Goal: Task Accomplishment & Management: Use online tool/utility

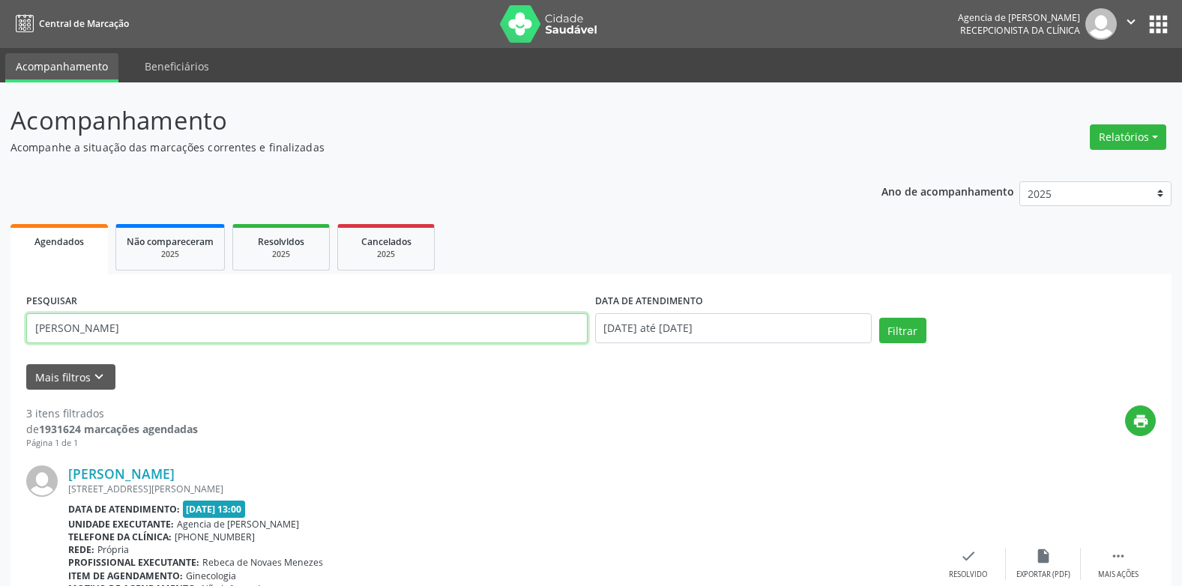
click at [339, 334] on input "[PERSON_NAME]" at bounding box center [306, 328] width 561 height 30
type input "a"
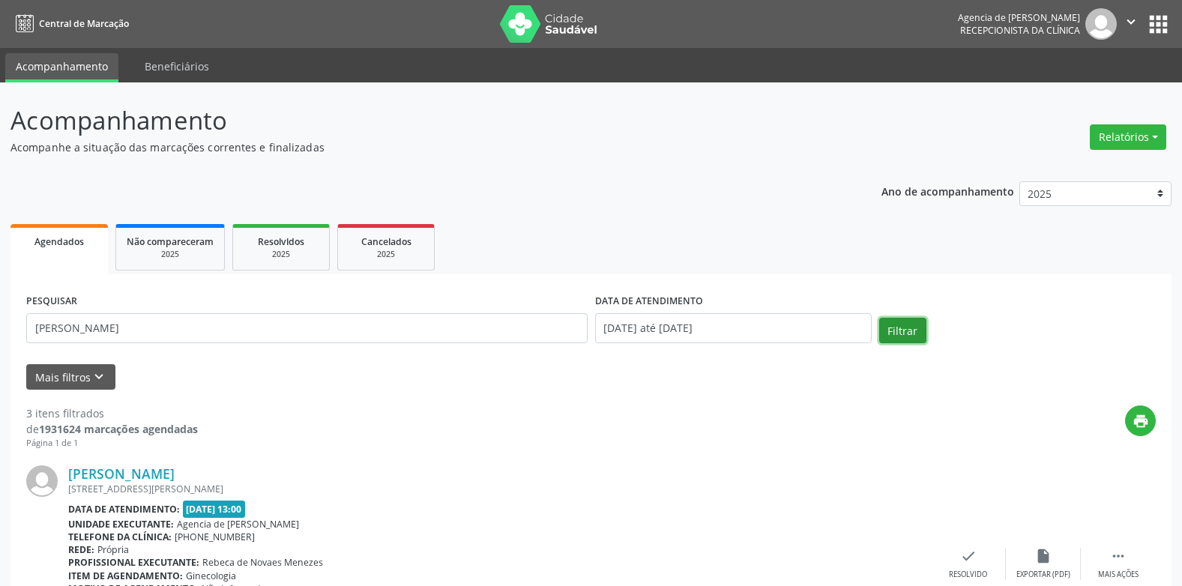
click at [902, 325] on button "Filtrar" at bounding box center [902, 330] width 47 height 25
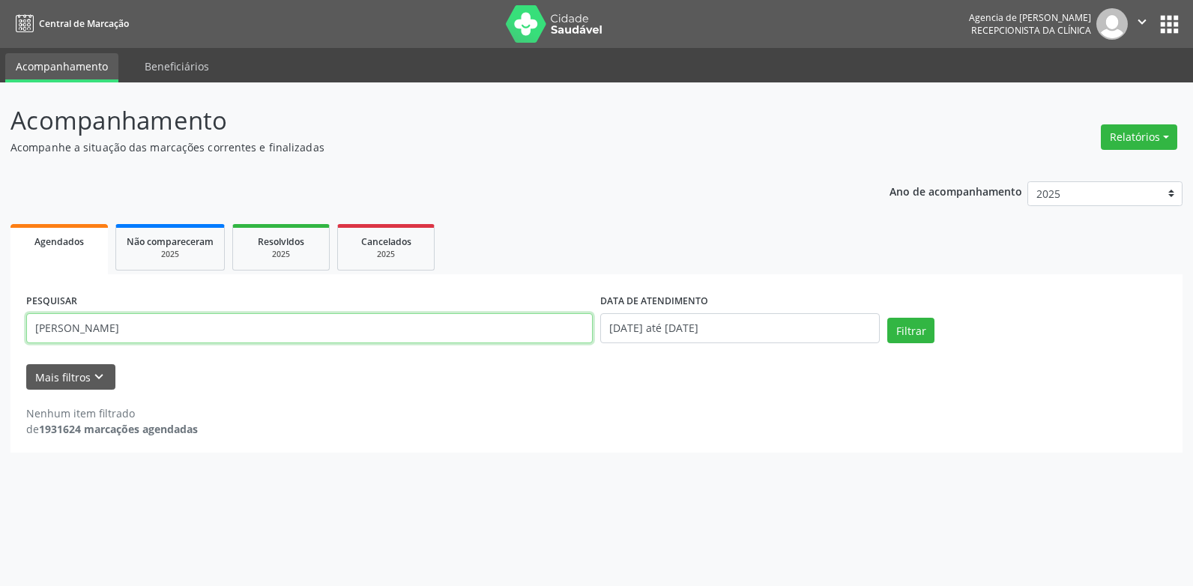
click at [238, 331] on input "[PERSON_NAME]" at bounding box center [309, 328] width 566 height 30
type input "[PERSON_NAME]"
click at [887, 318] on button "Filtrar" at bounding box center [910, 330] width 47 height 25
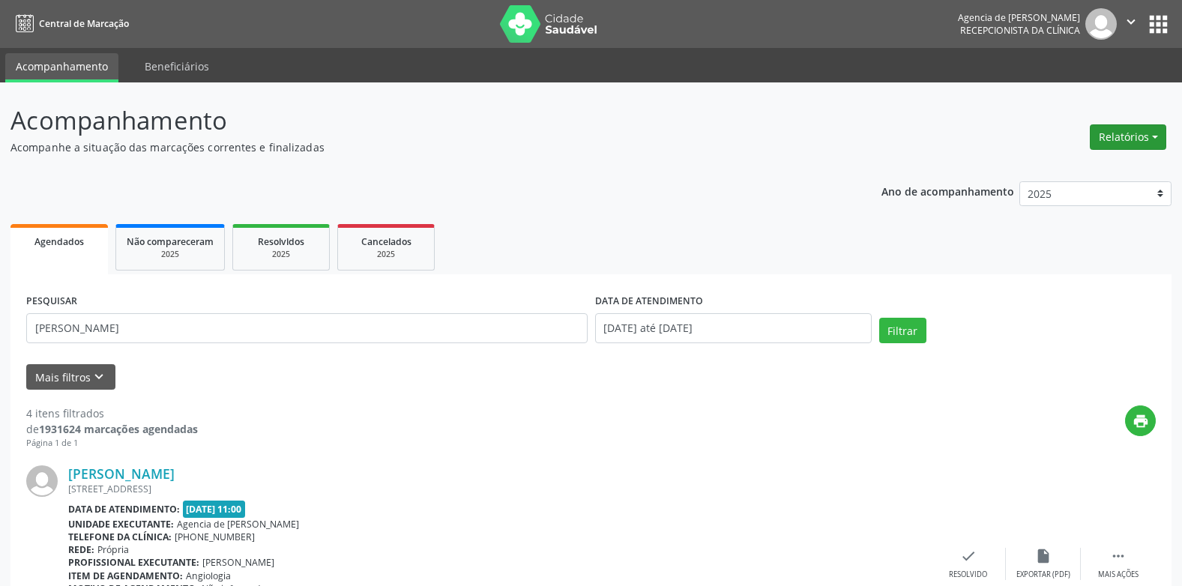
drag, startPoint x: 1149, startPoint y: 141, endPoint x: 1138, endPoint y: 144, distance: 11.6
click at [1146, 141] on button "Relatórios" at bounding box center [1127, 136] width 76 height 25
click at [1084, 162] on link "Agendamentos" at bounding box center [1086, 169] width 161 height 21
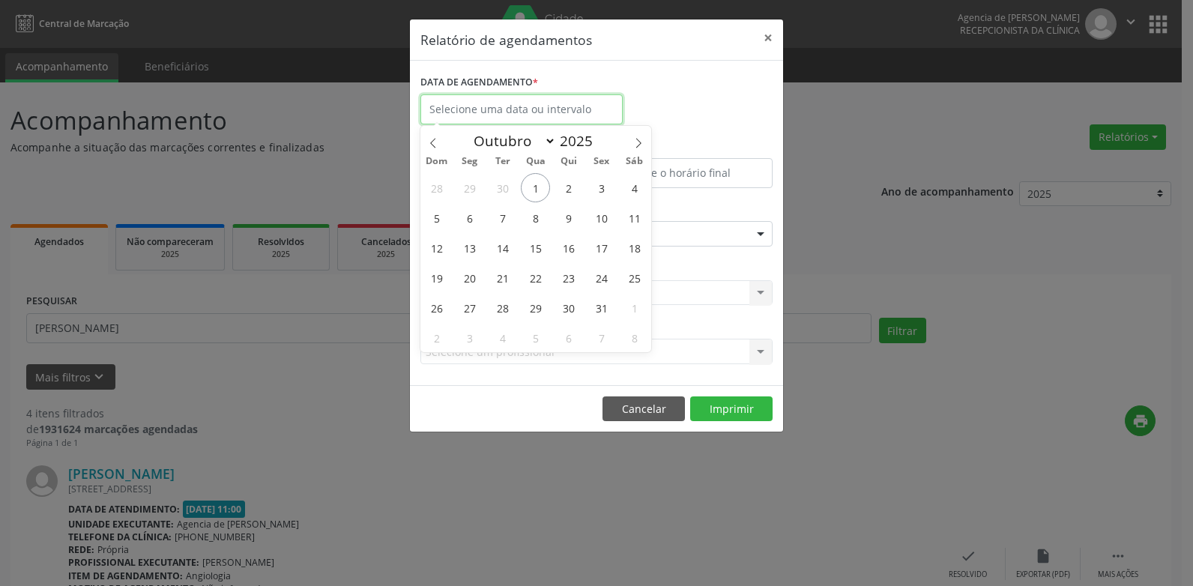
click at [497, 103] on input "text" at bounding box center [521, 109] width 202 height 30
click at [563, 187] on span "2" at bounding box center [568, 187] width 29 height 29
type input "[DATE]"
click at [563, 187] on span "2" at bounding box center [568, 187] width 29 height 29
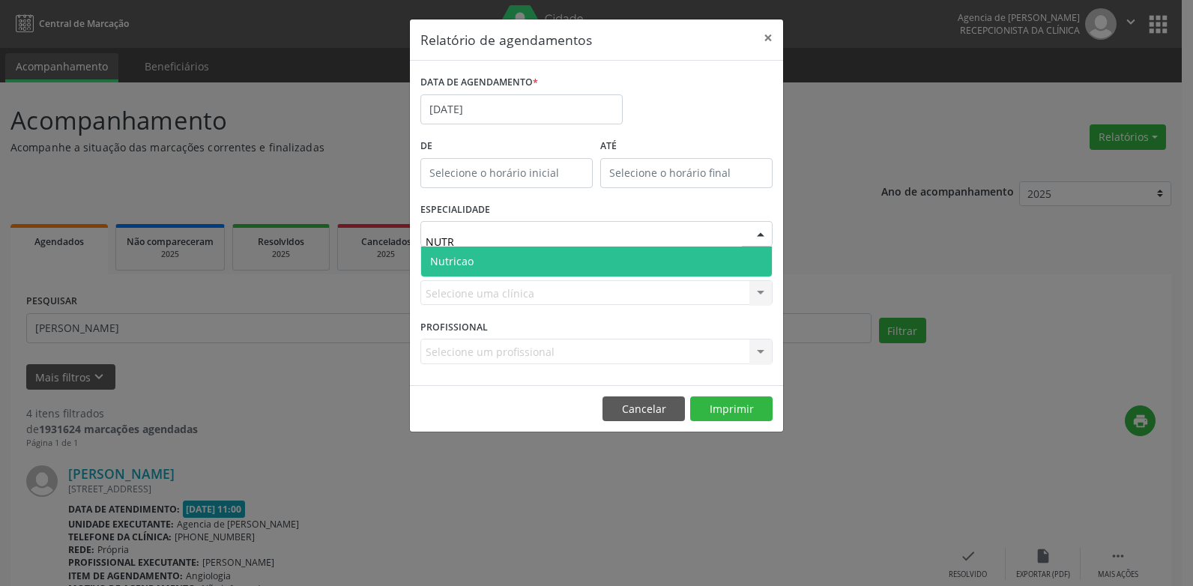
type input "NUTRI"
click at [585, 255] on span "Nutricao" at bounding box center [596, 262] width 351 height 30
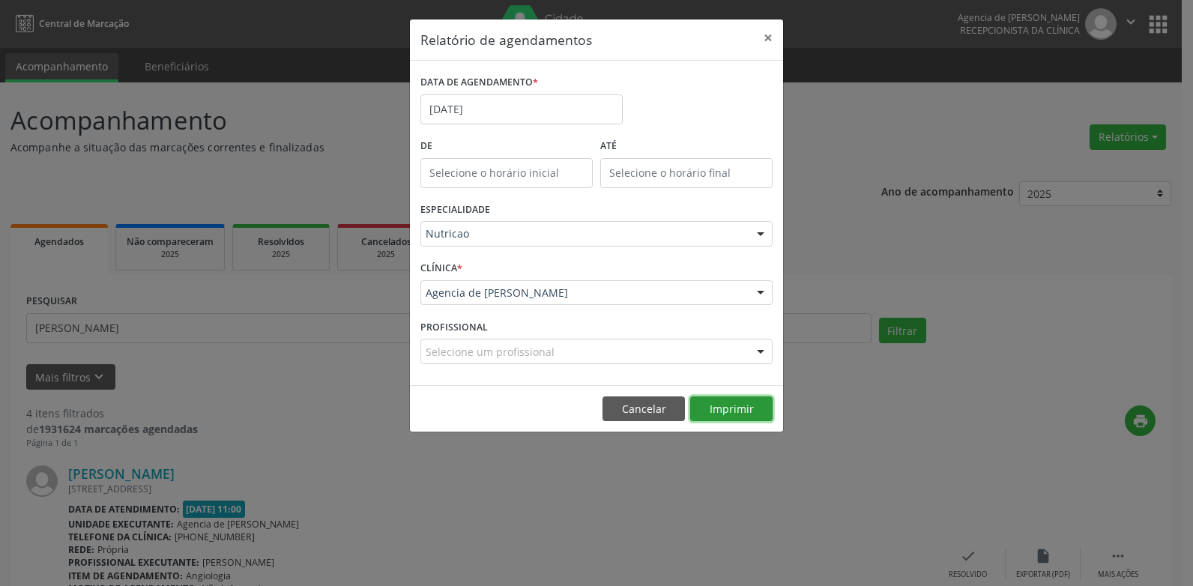
click at [730, 413] on button "Imprimir" at bounding box center [731, 408] width 82 height 25
click at [767, 40] on button "×" at bounding box center [768, 37] width 30 height 37
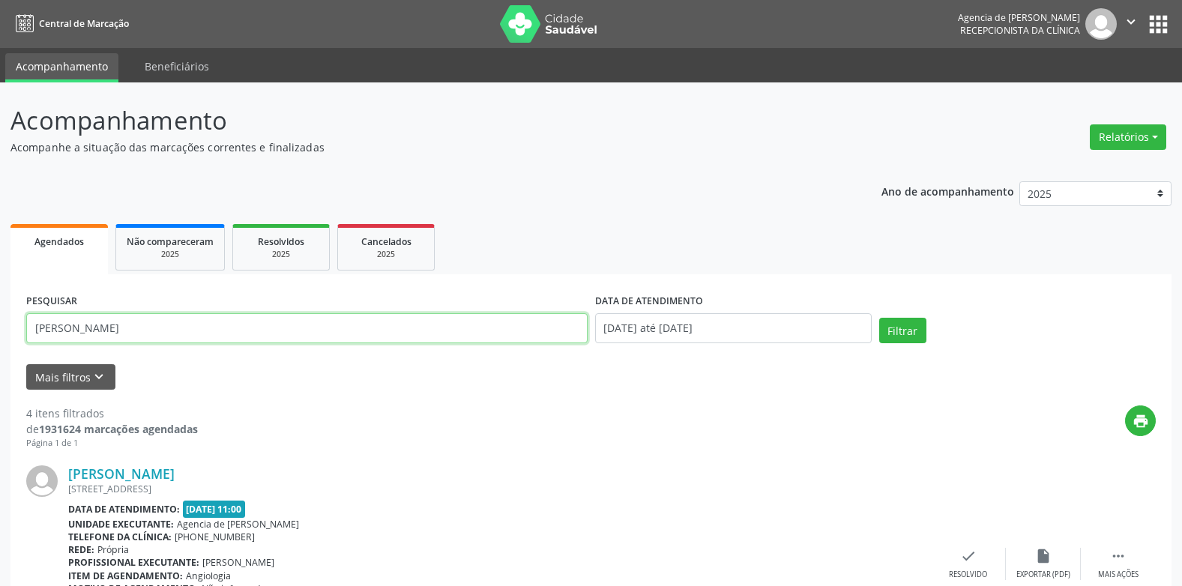
click at [306, 322] on input "[PERSON_NAME]" at bounding box center [306, 328] width 561 height 30
type input "M"
paste input "[PERSON_NAME]"
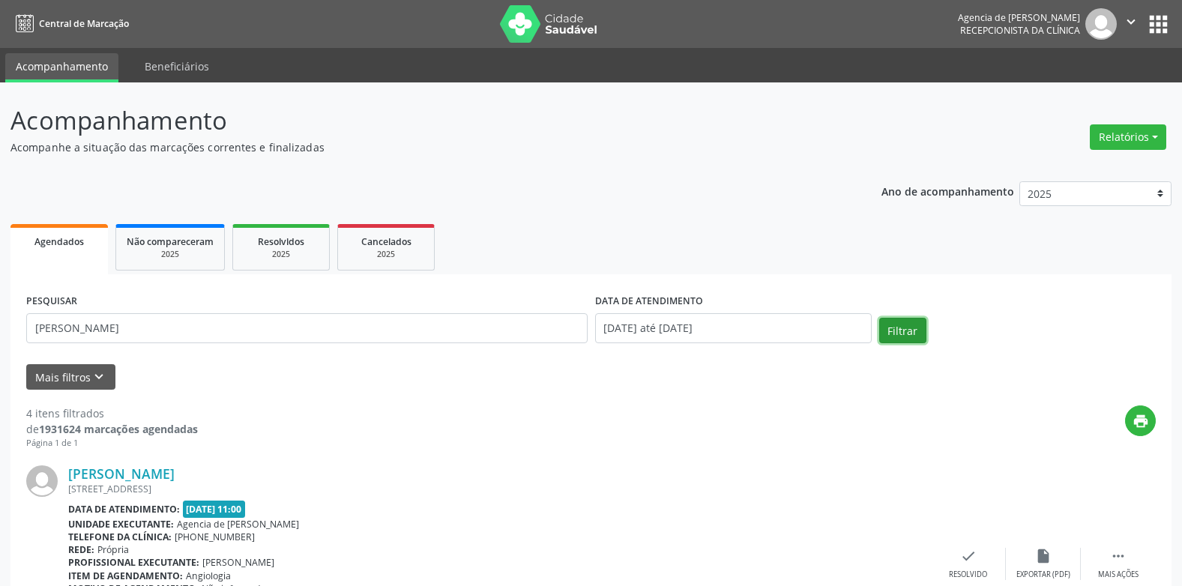
click at [881, 330] on button "Filtrar" at bounding box center [902, 330] width 47 height 25
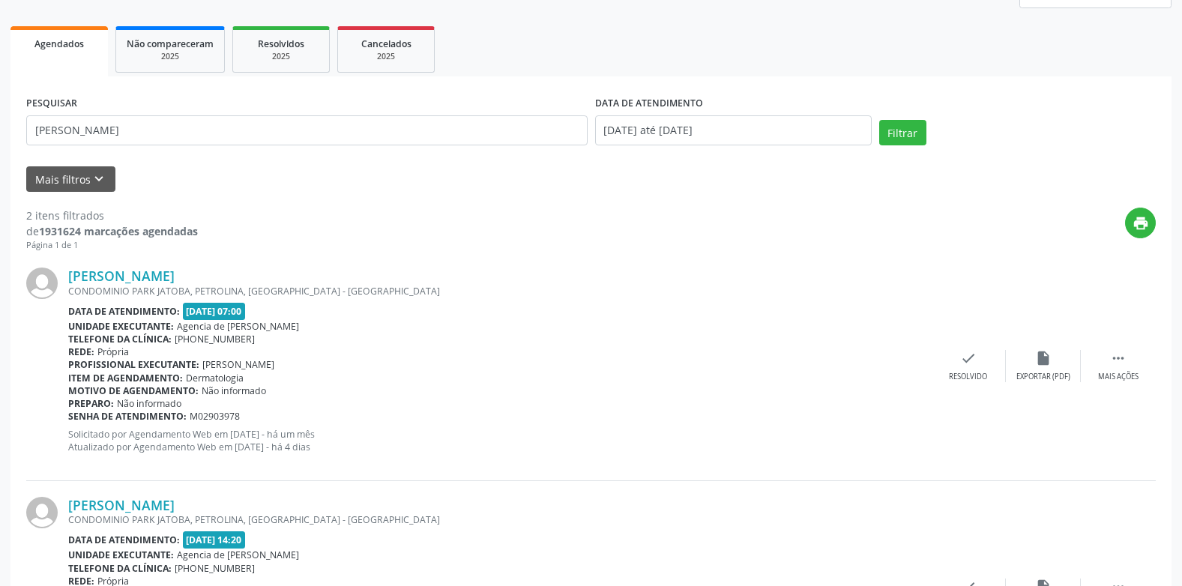
scroll to position [197, 0]
click at [238, 129] on input "[PERSON_NAME]" at bounding box center [306, 131] width 561 height 30
type input "[PERSON_NAME]"
click at [879, 121] on button "Filtrar" at bounding box center [902, 133] width 47 height 25
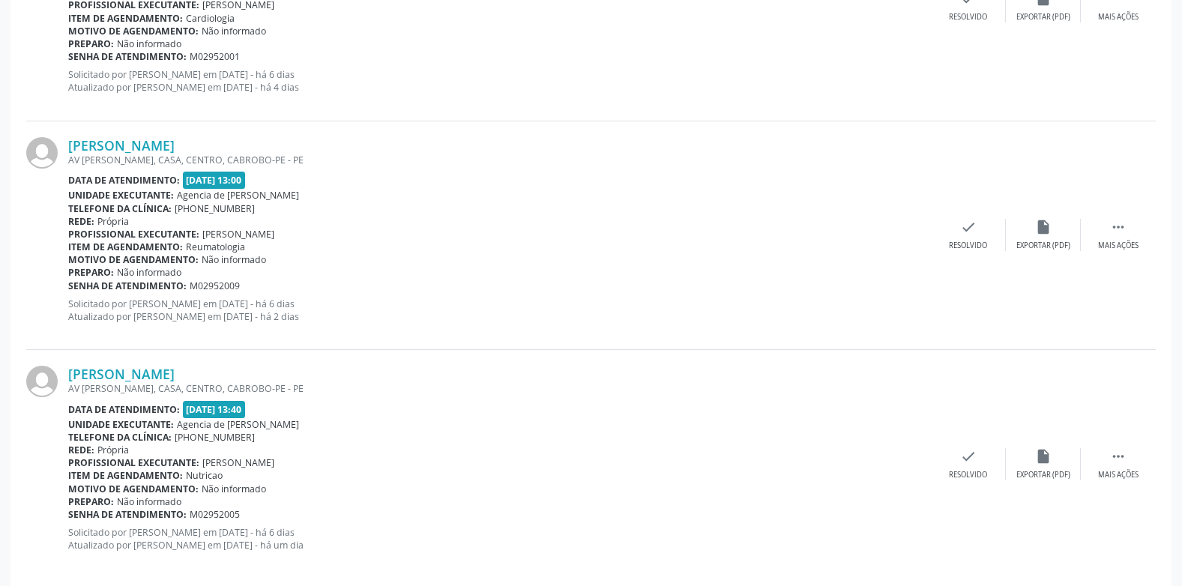
scroll to position [575, 0]
